Goal: Check status: Check status

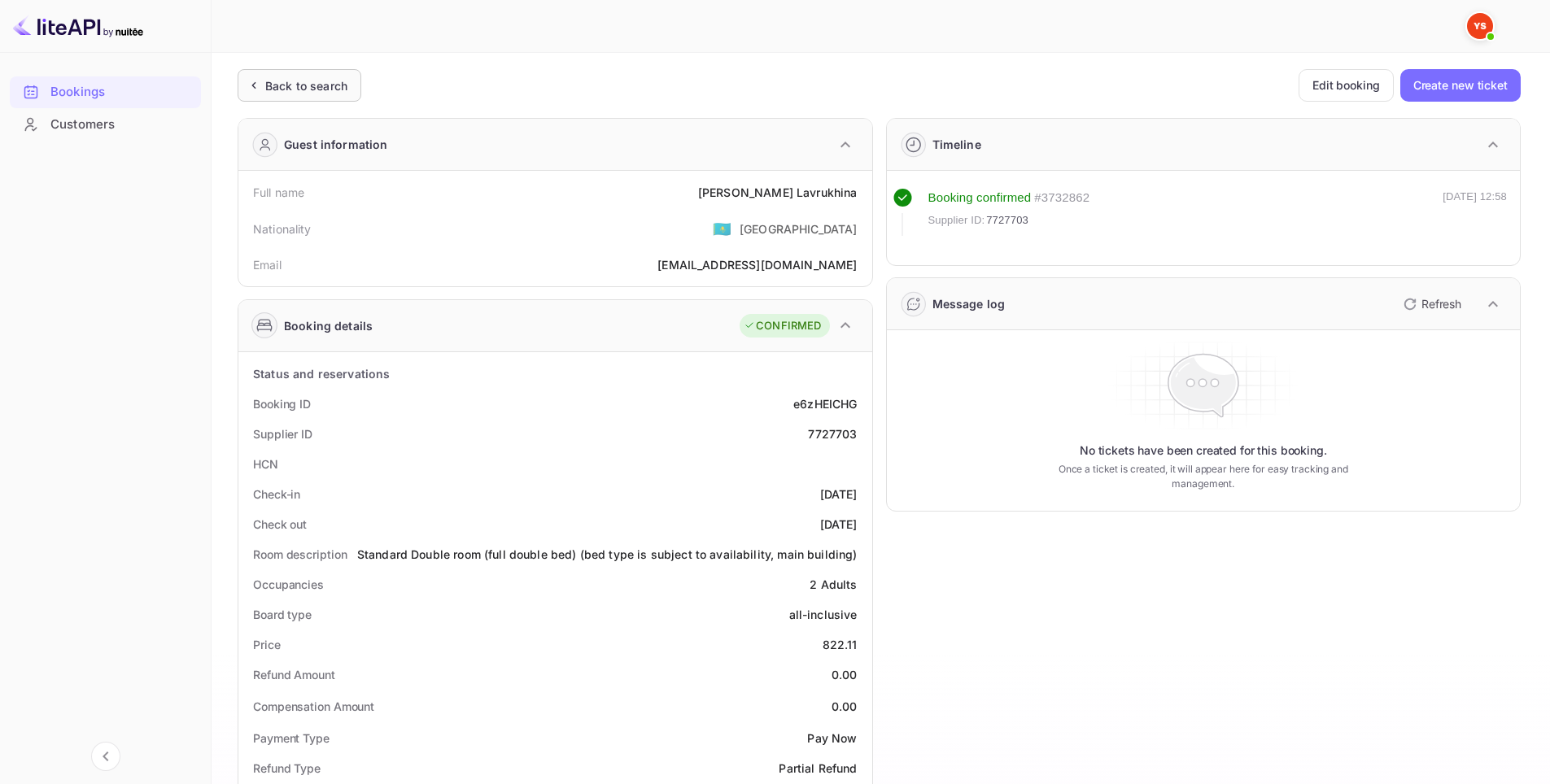
click at [274, 87] on div "Back to search" at bounding box center [306, 86] width 82 height 17
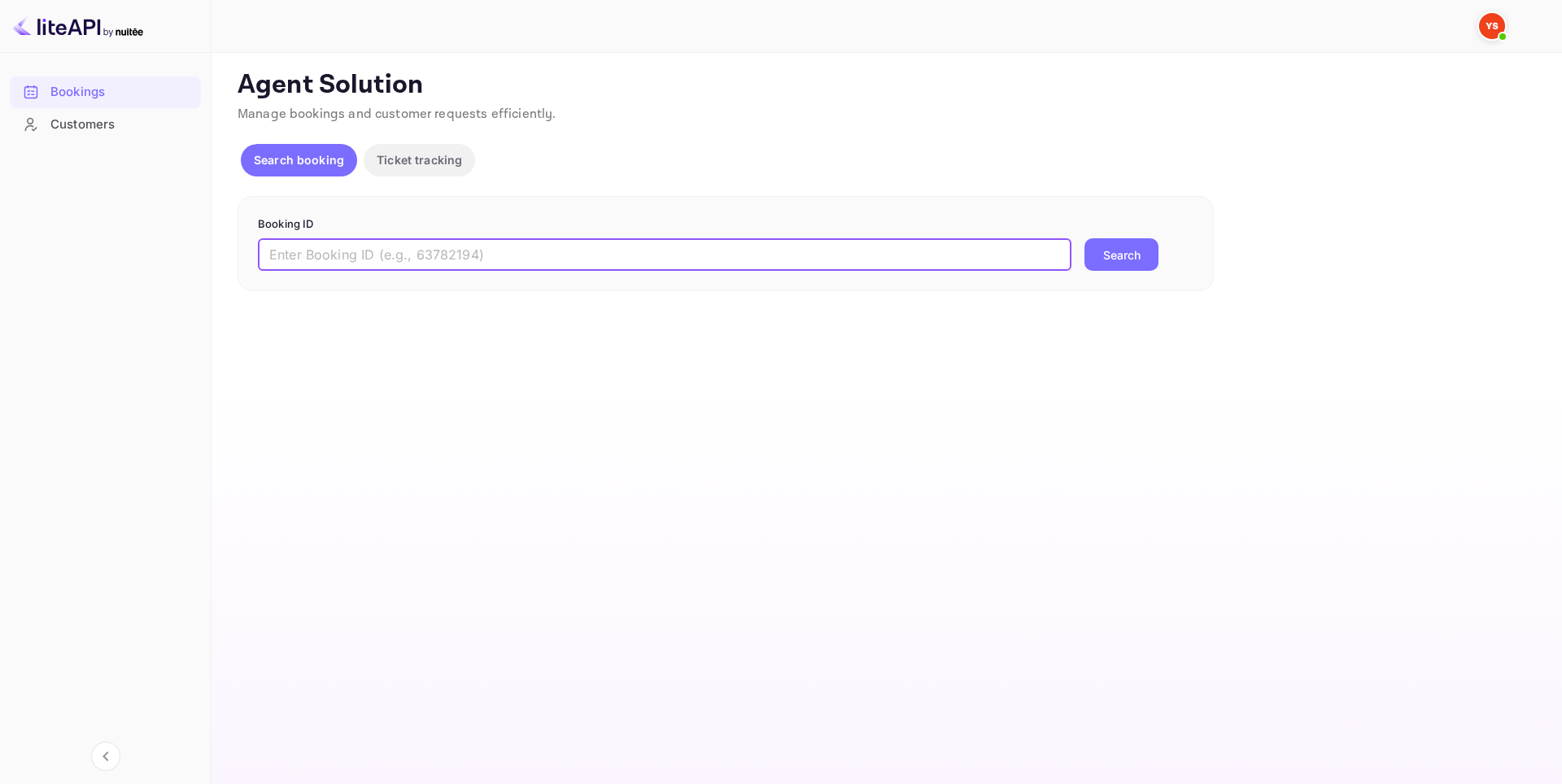
click at [701, 250] on input "text" at bounding box center [665, 254] width 814 height 32
paste input "9910072"
type input "9910072"
click at [1126, 260] on button "Search" at bounding box center [1121, 254] width 74 height 32
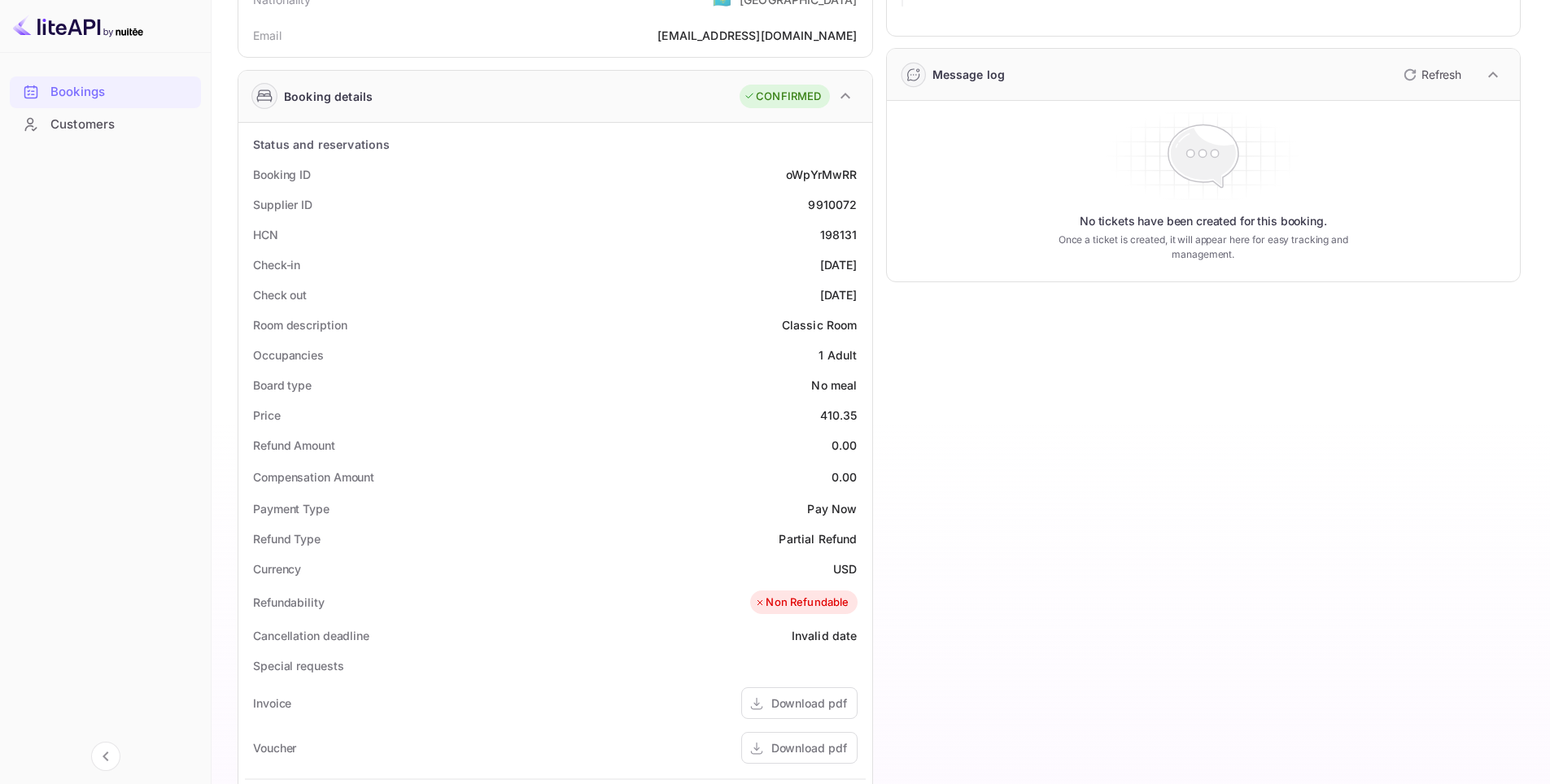
scroll to position [72, 0]
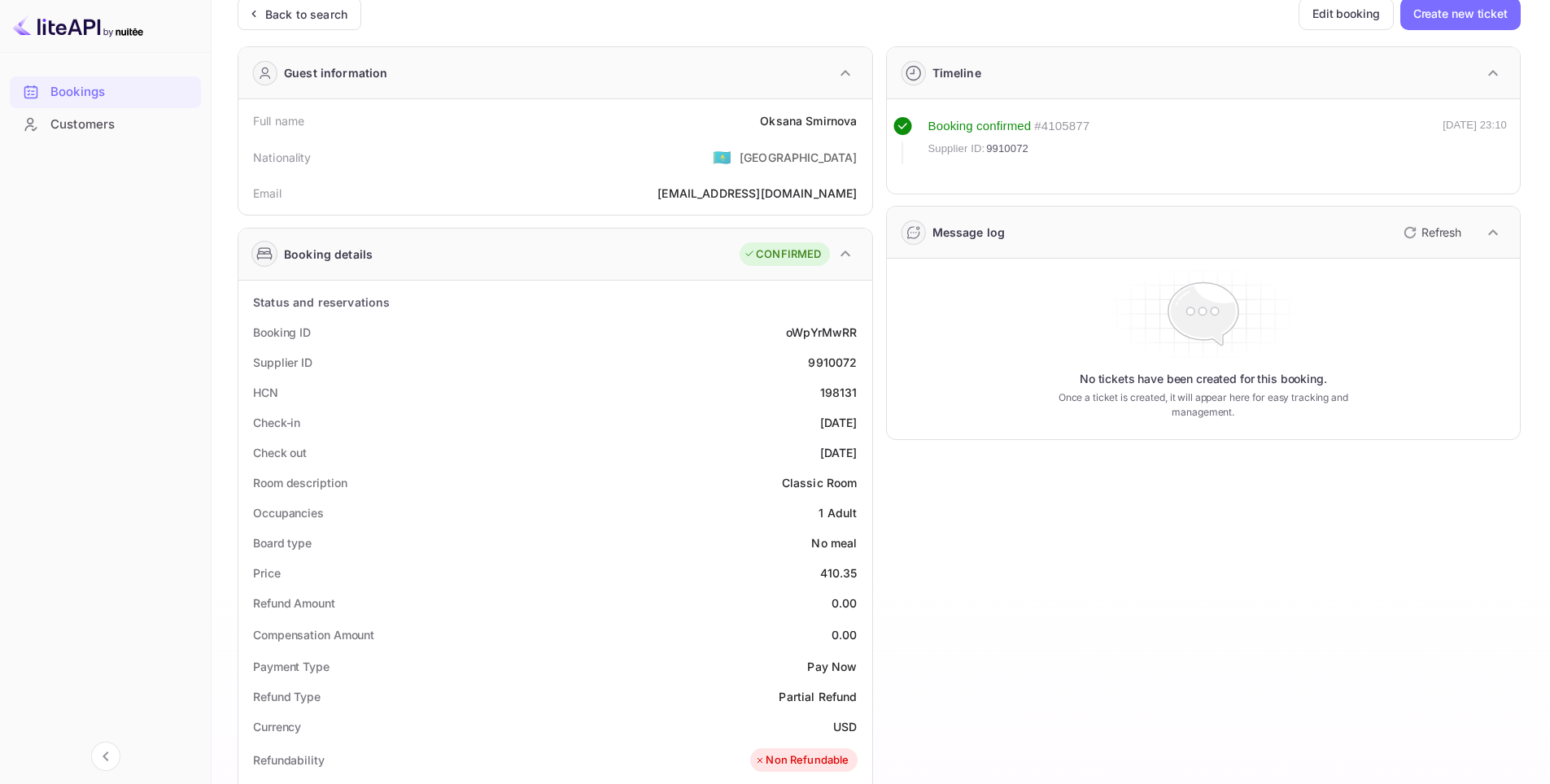
click at [837, 395] on div "198131" at bounding box center [839, 392] width 38 height 17
copy div "198131"
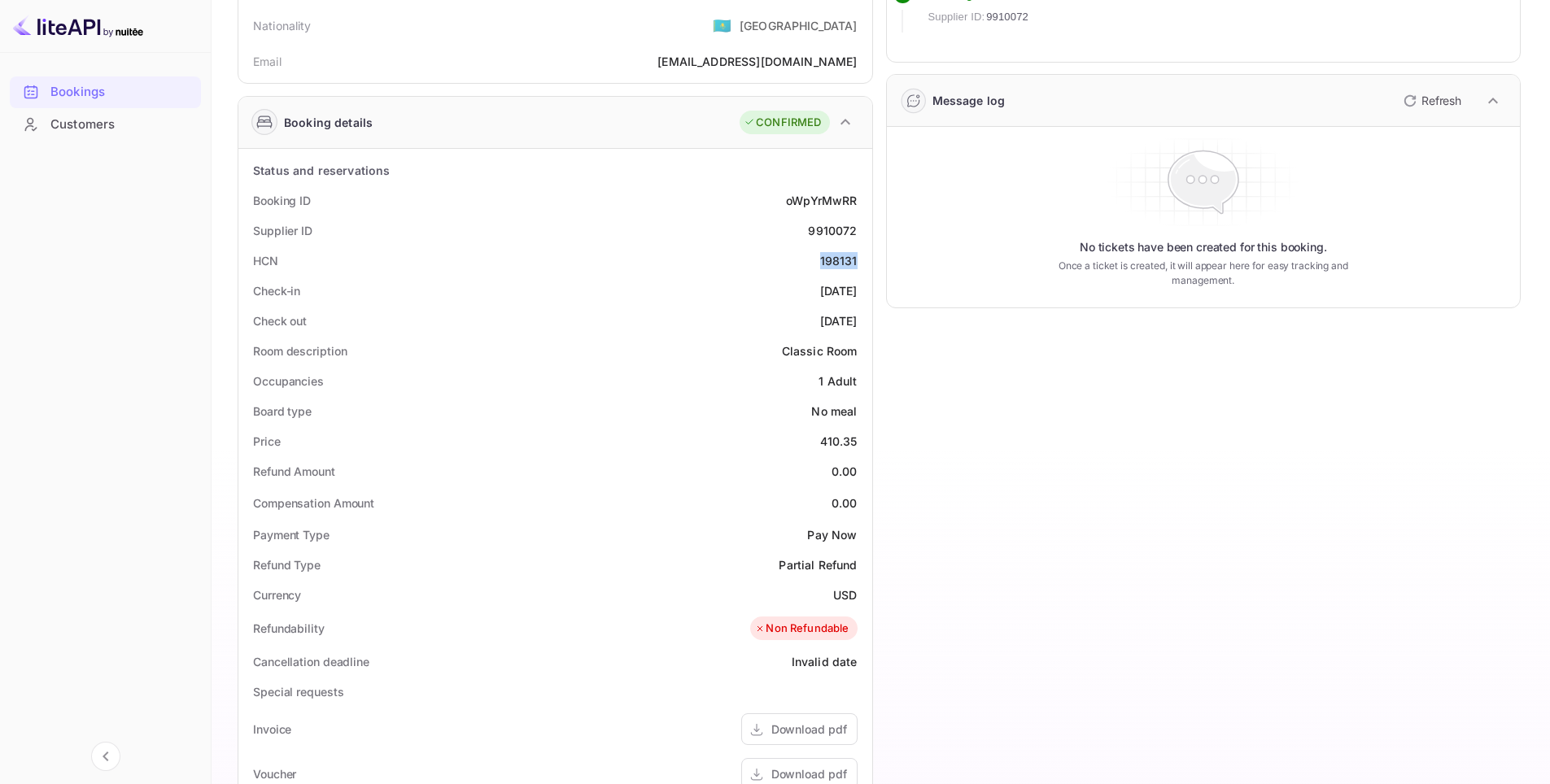
scroll to position [325, 0]
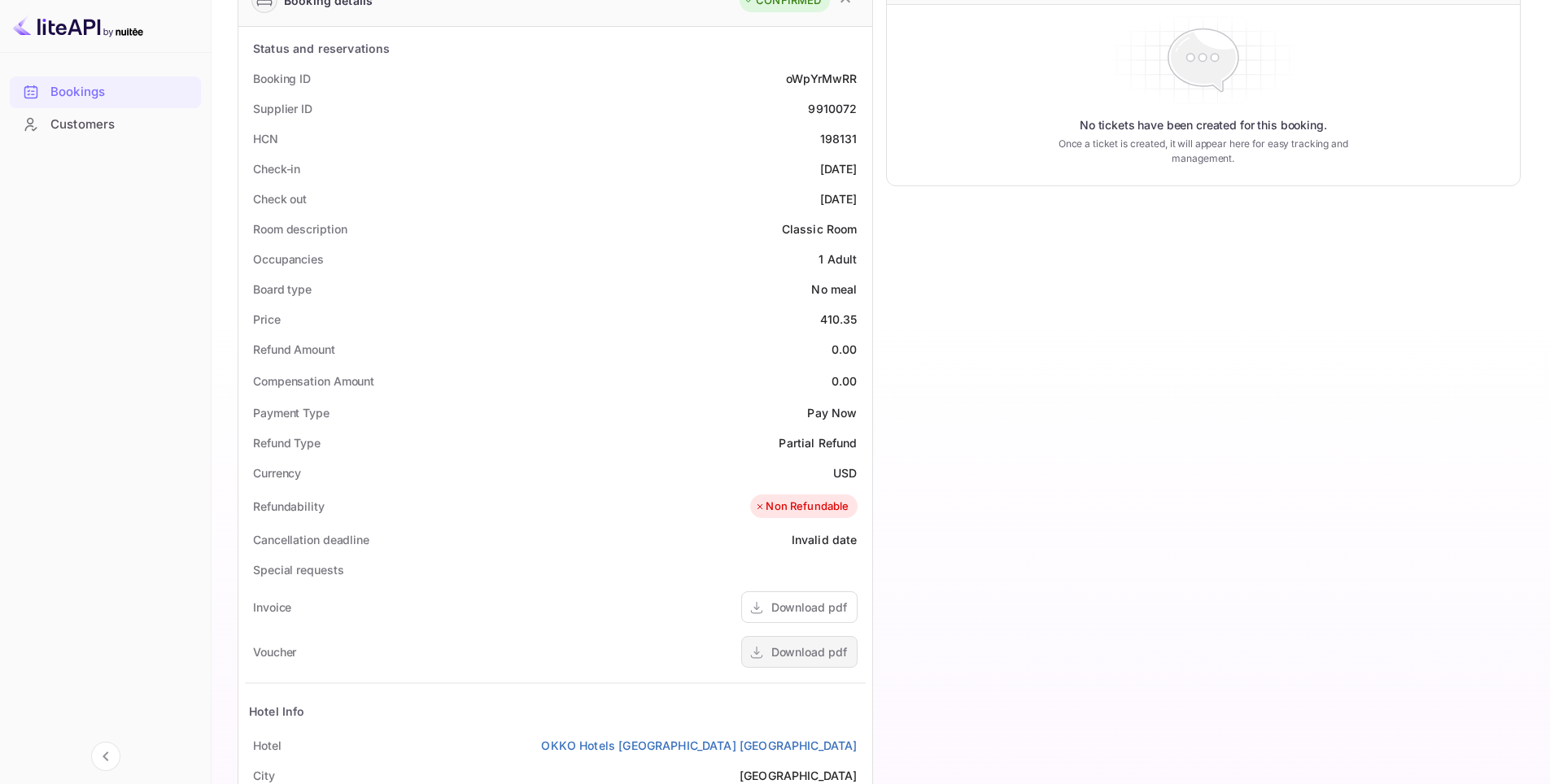
click at [794, 646] on div "Download pdf" at bounding box center [809, 652] width 76 height 17
